Goal: Information Seeking & Learning: Learn about a topic

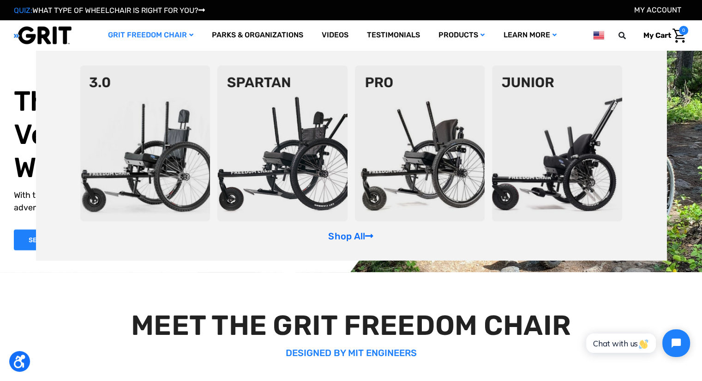
click at [111, 84] on img at bounding box center [145, 144] width 130 height 156
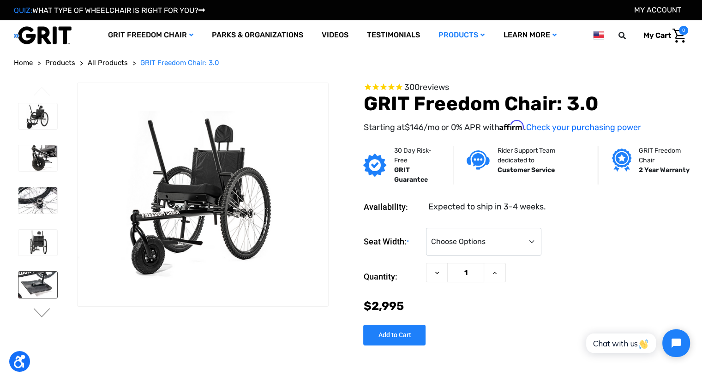
click at [36, 279] on img at bounding box center [37, 285] width 39 height 26
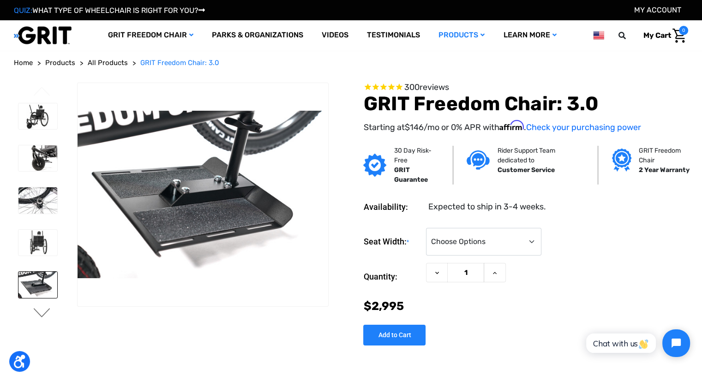
click at [36, 313] on button "Next" at bounding box center [41, 313] width 19 height 11
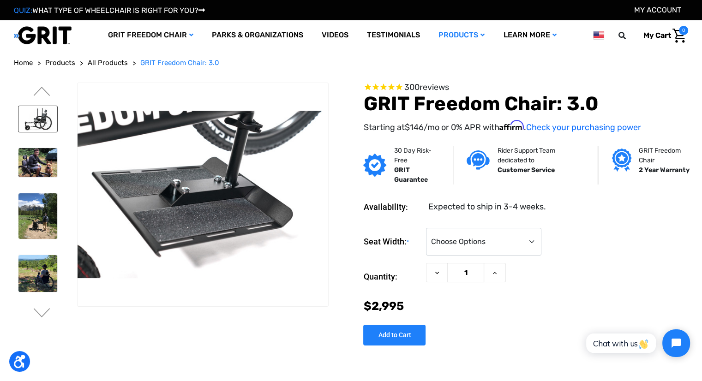
click at [43, 115] on img at bounding box center [37, 119] width 39 height 26
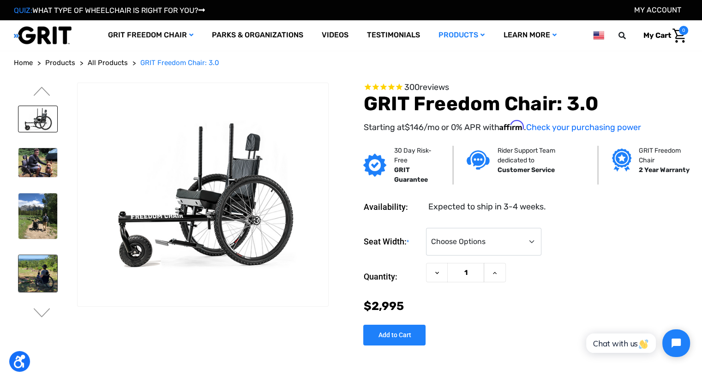
click at [38, 270] on img at bounding box center [37, 273] width 39 height 37
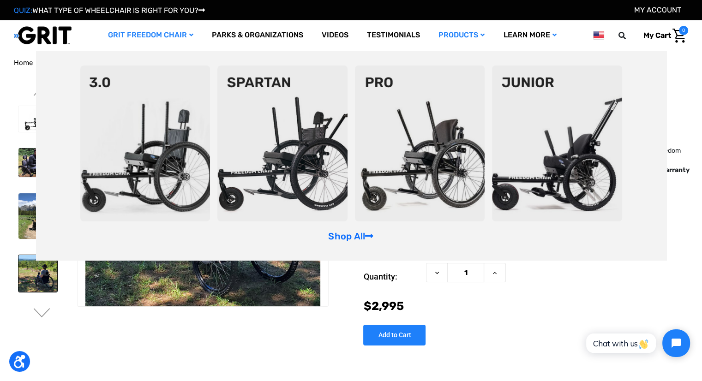
click at [279, 129] on img at bounding box center [282, 144] width 130 height 156
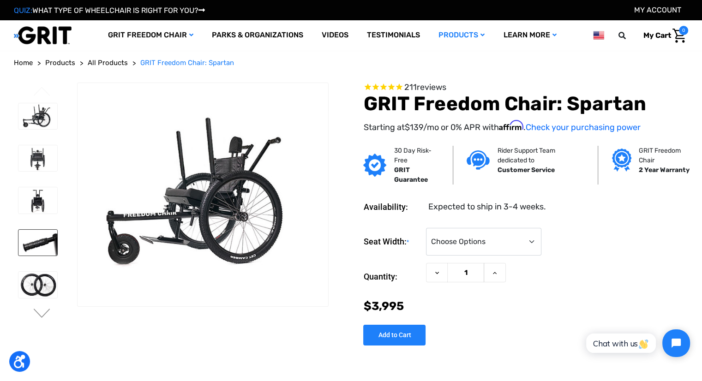
click at [43, 235] on img at bounding box center [37, 243] width 39 height 26
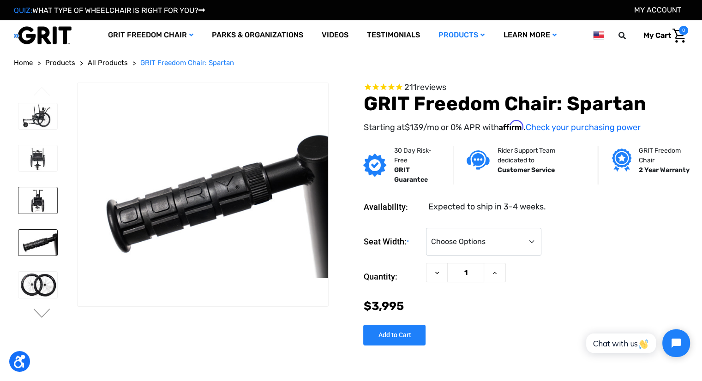
click at [36, 195] on img at bounding box center [37, 200] width 39 height 26
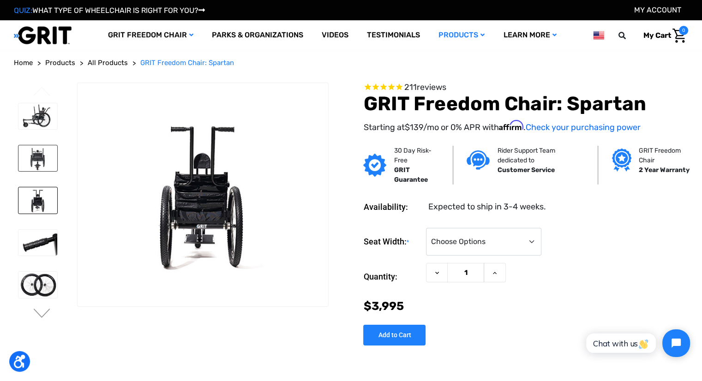
click at [41, 167] on img at bounding box center [37, 158] width 39 height 26
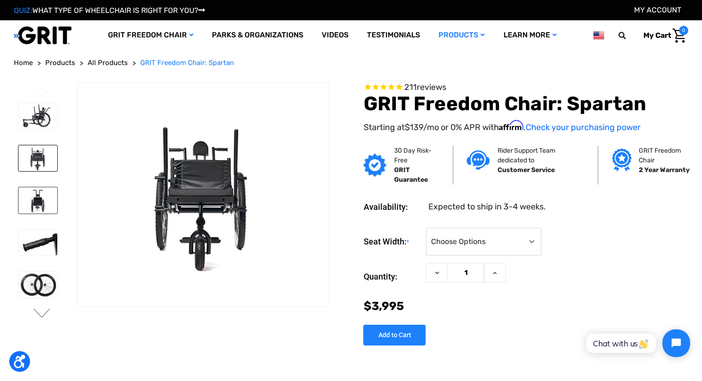
click at [42, 196] on img at bounding box center [37, 200] width 39 height 26
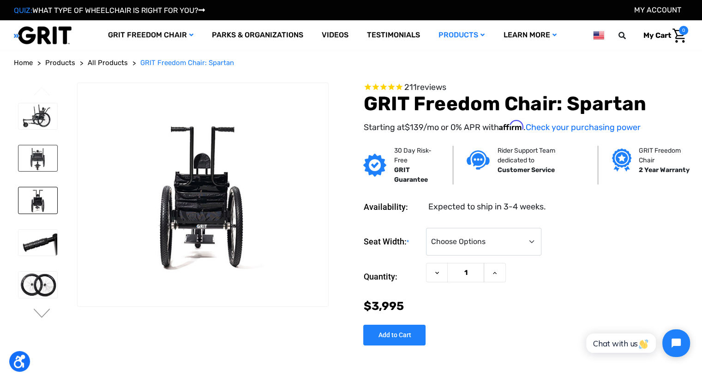
click at [42, 155] on img at bounding box center [37, 158] width 39 height 26
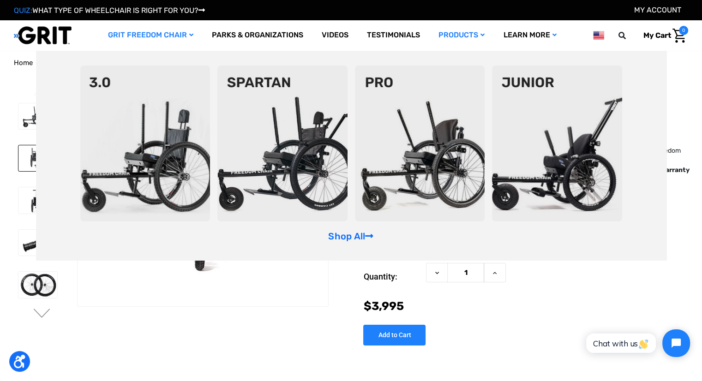
click at [444, 168] on img at bounding box center [420, 144] width 130 height 156
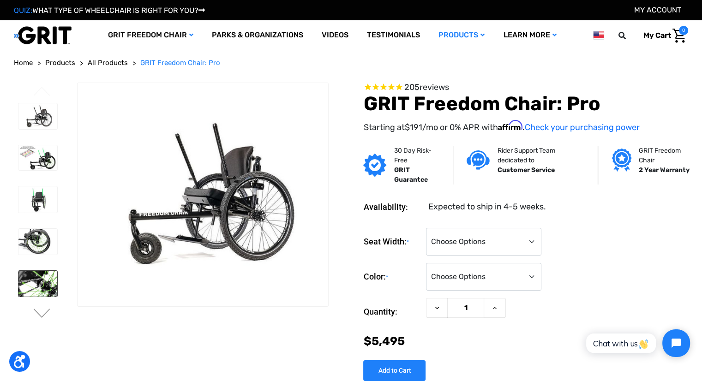
click at [41, 283] on img at bounding box center [37, 284] width 39 height 26
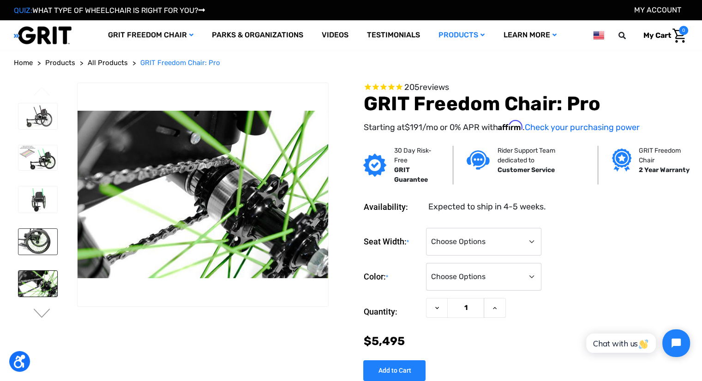
click at [38, 233] on img at bounding box center [37, 242] width 39 height 26
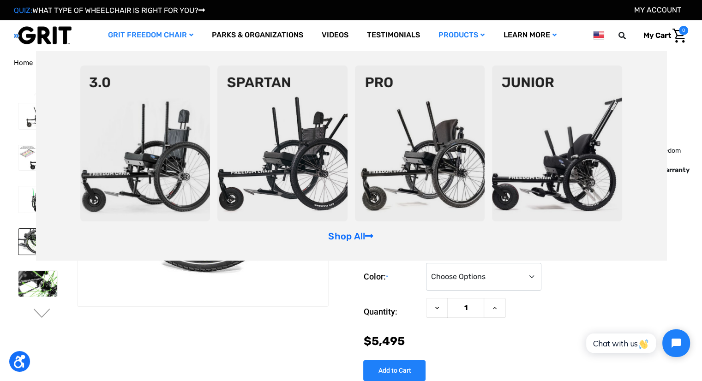
click at [542, 165] on img at bounding box center [557, 144] width 130 height 156
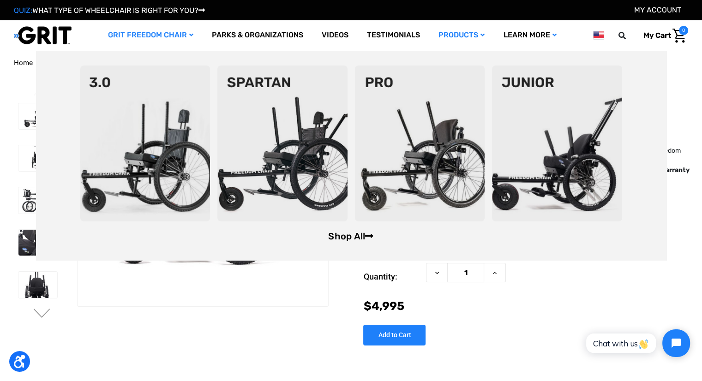
click at [332, 235] on link "Shop All" at bounding box center [350, 236] width 45 height 11
